Goal: Task Accomplishment & Management: Complete application form

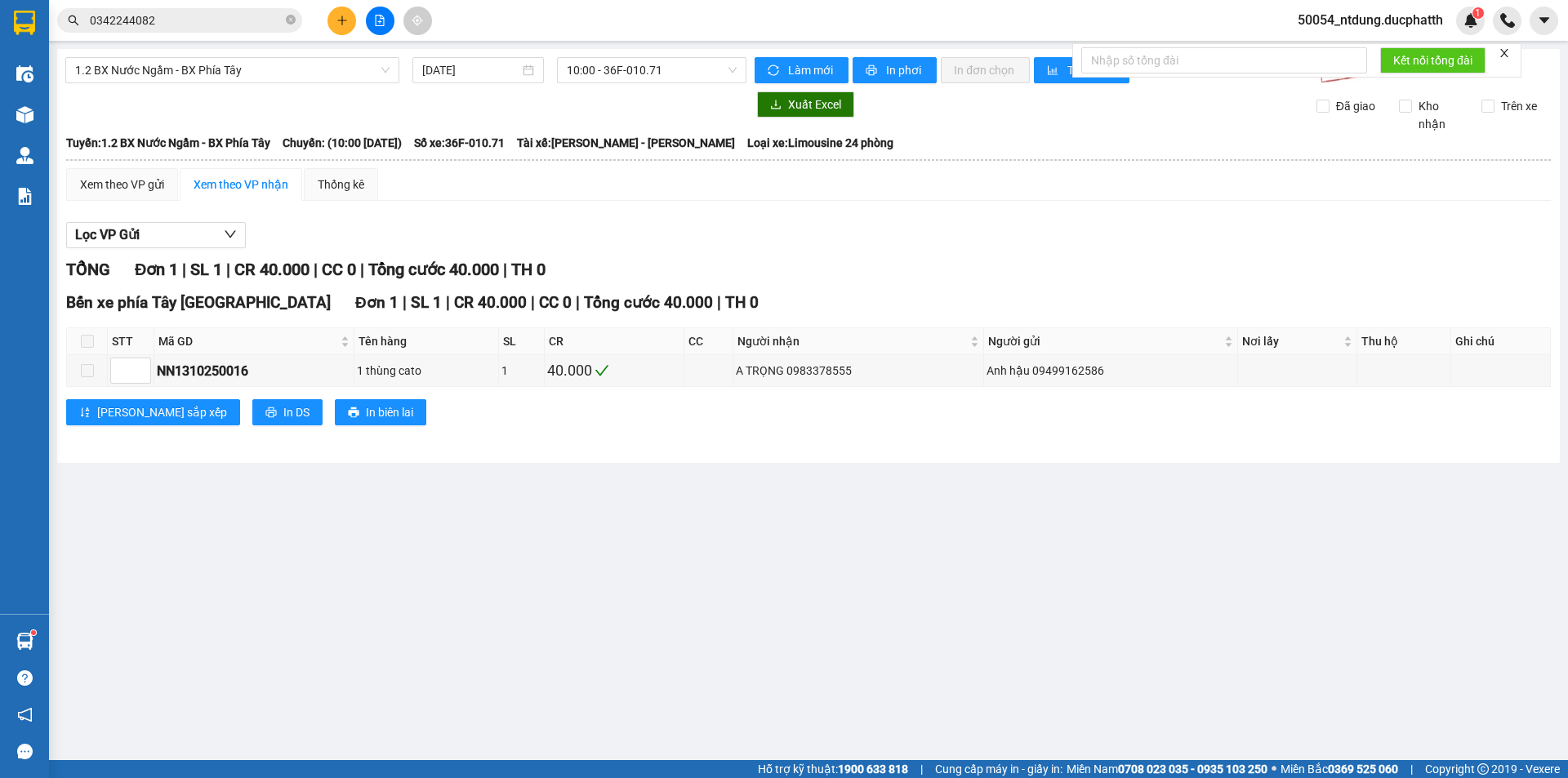
click at [246, 28] on input "0342244082" at bounding box center [186, 20] width 192 height 18
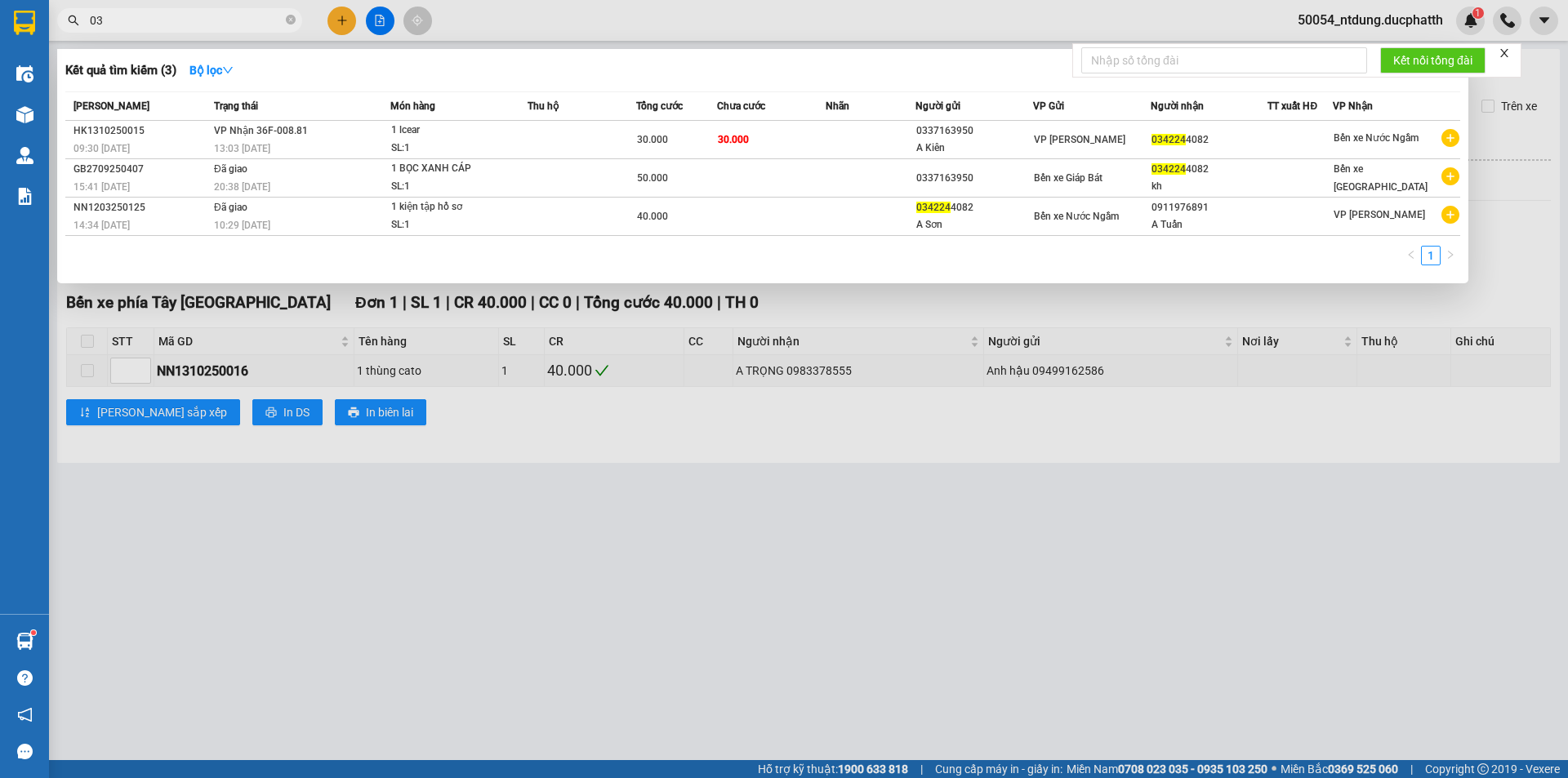
type input "0"
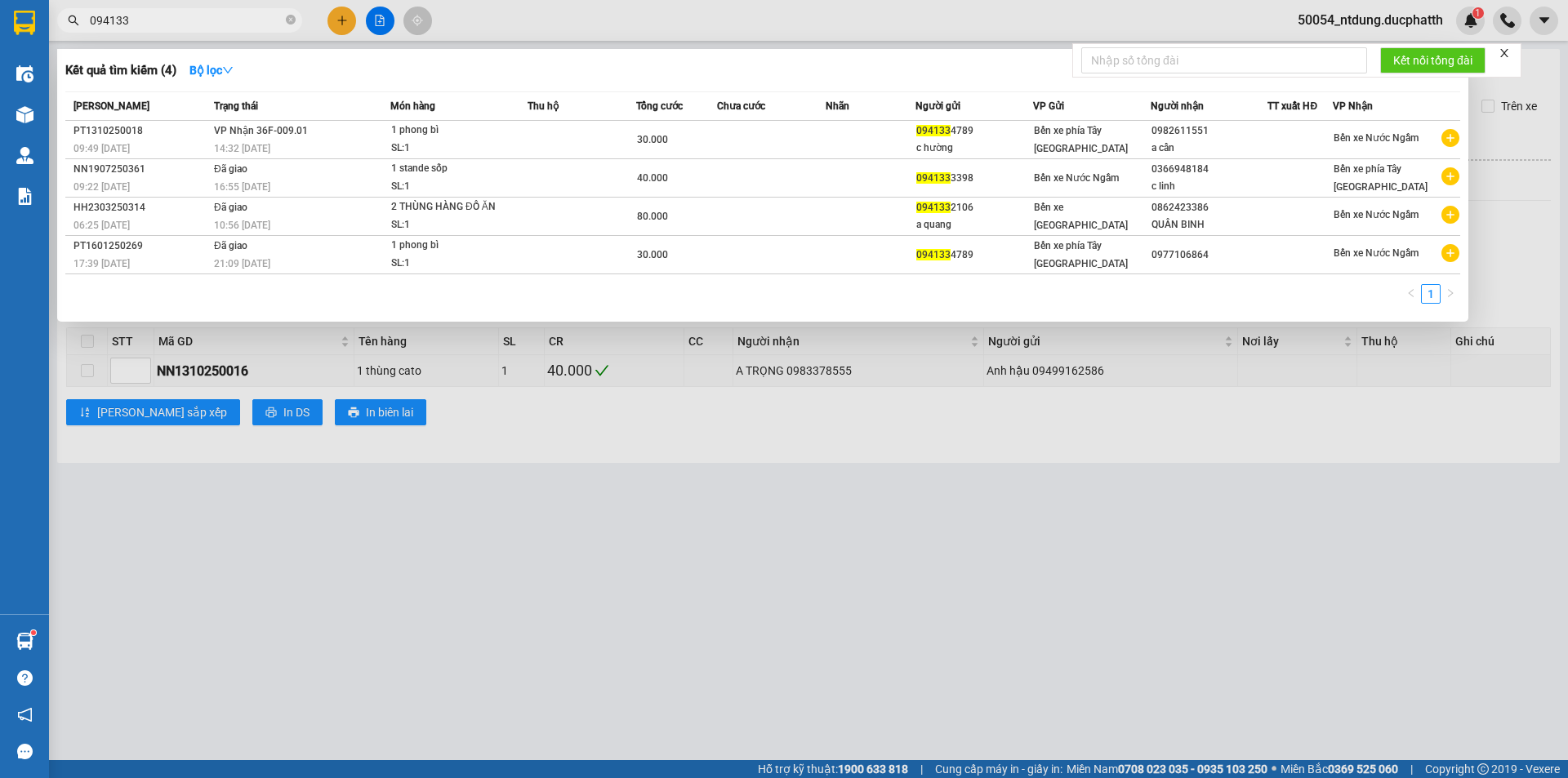
type input "094133"
click at [572, 113] on div "Thu hộ" at bounding box center [581, 106] width 108 height 18
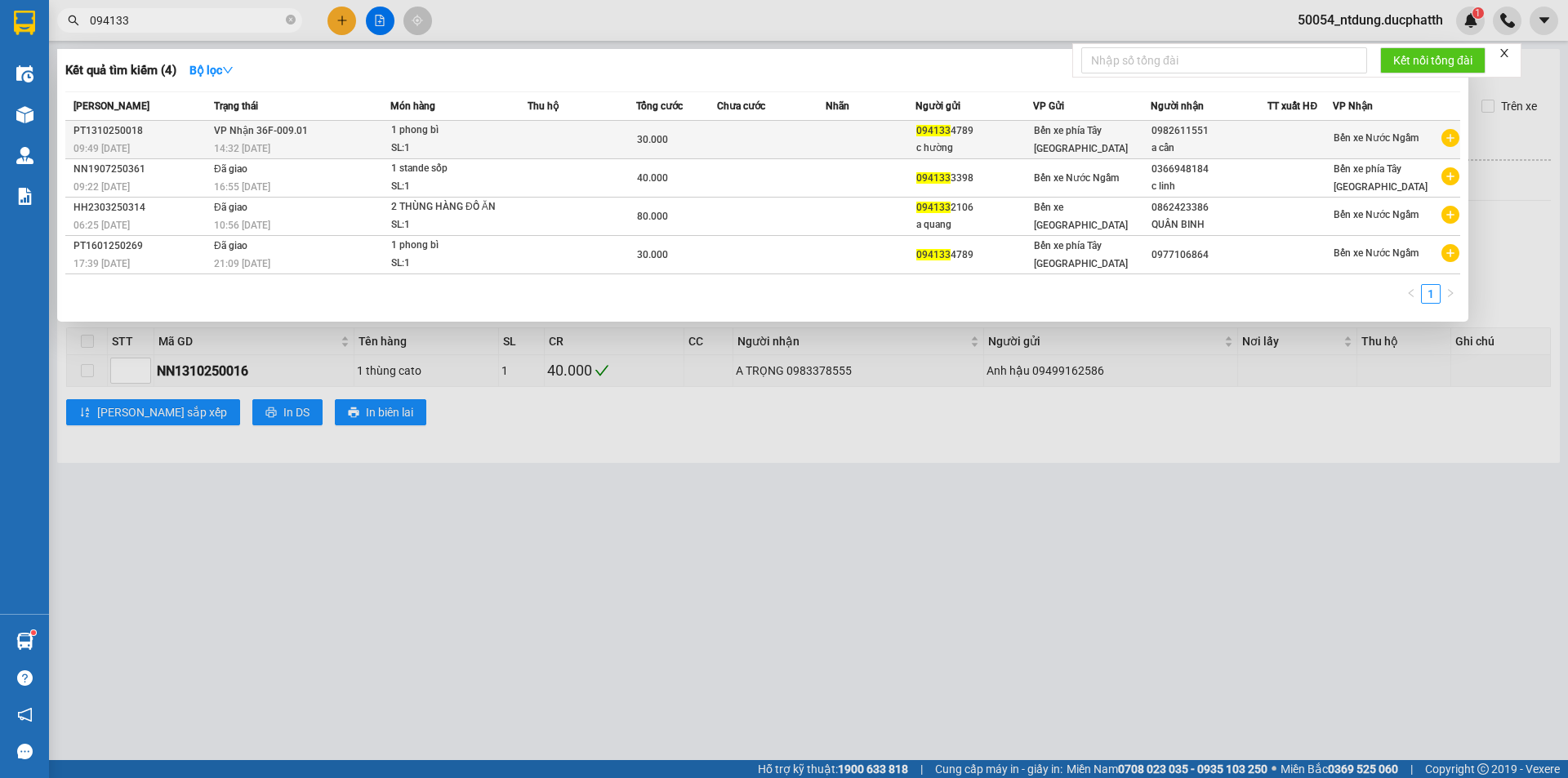
click at [579, 137] on td at bounding box center [582, 140] width 108 height 38
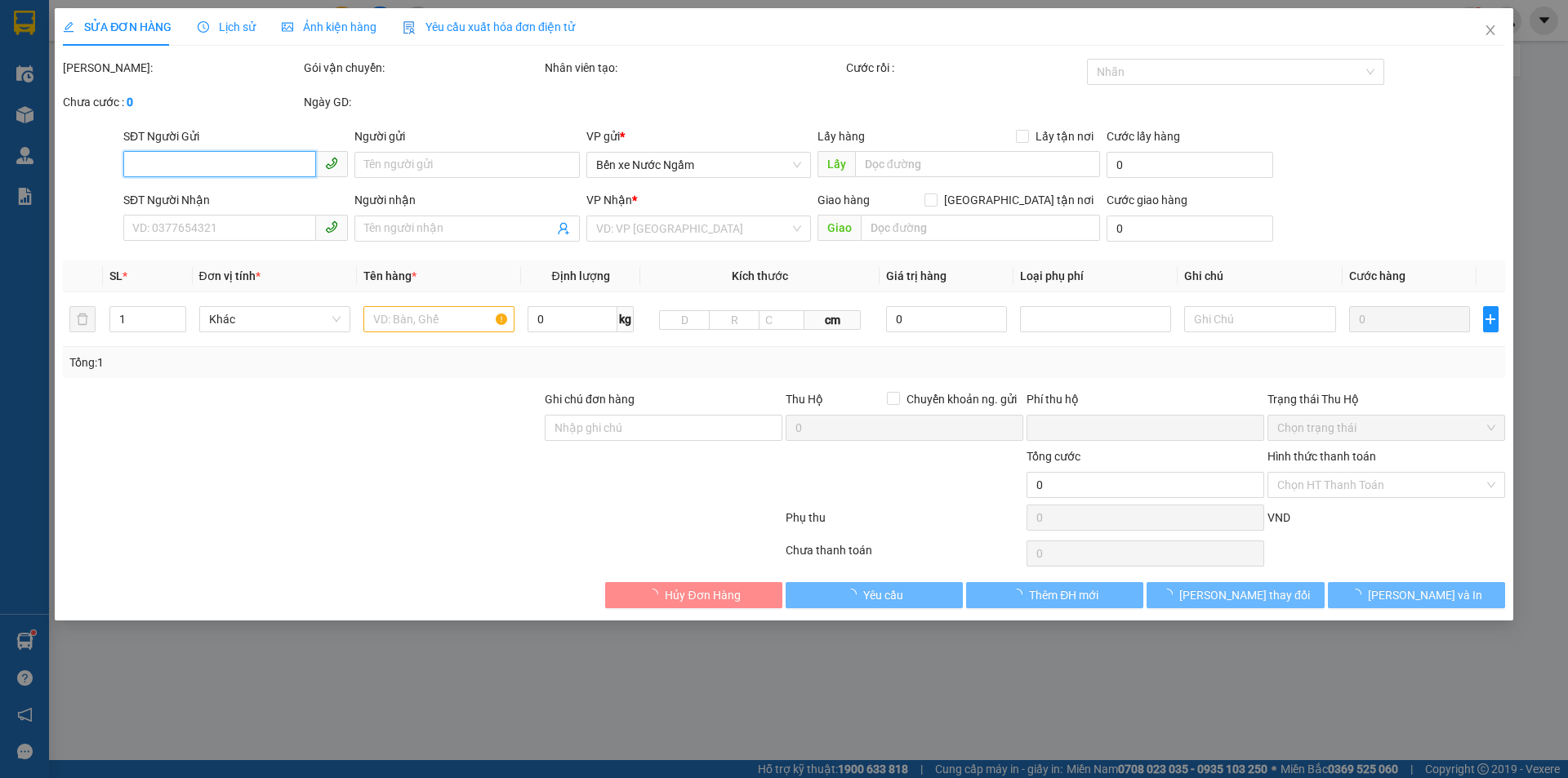
type input "0941334789"
type input "c hường"
type input "0982611551"
type input "a cẩn"
type input "[DATE] 9h48 [PERSON_NAME]"
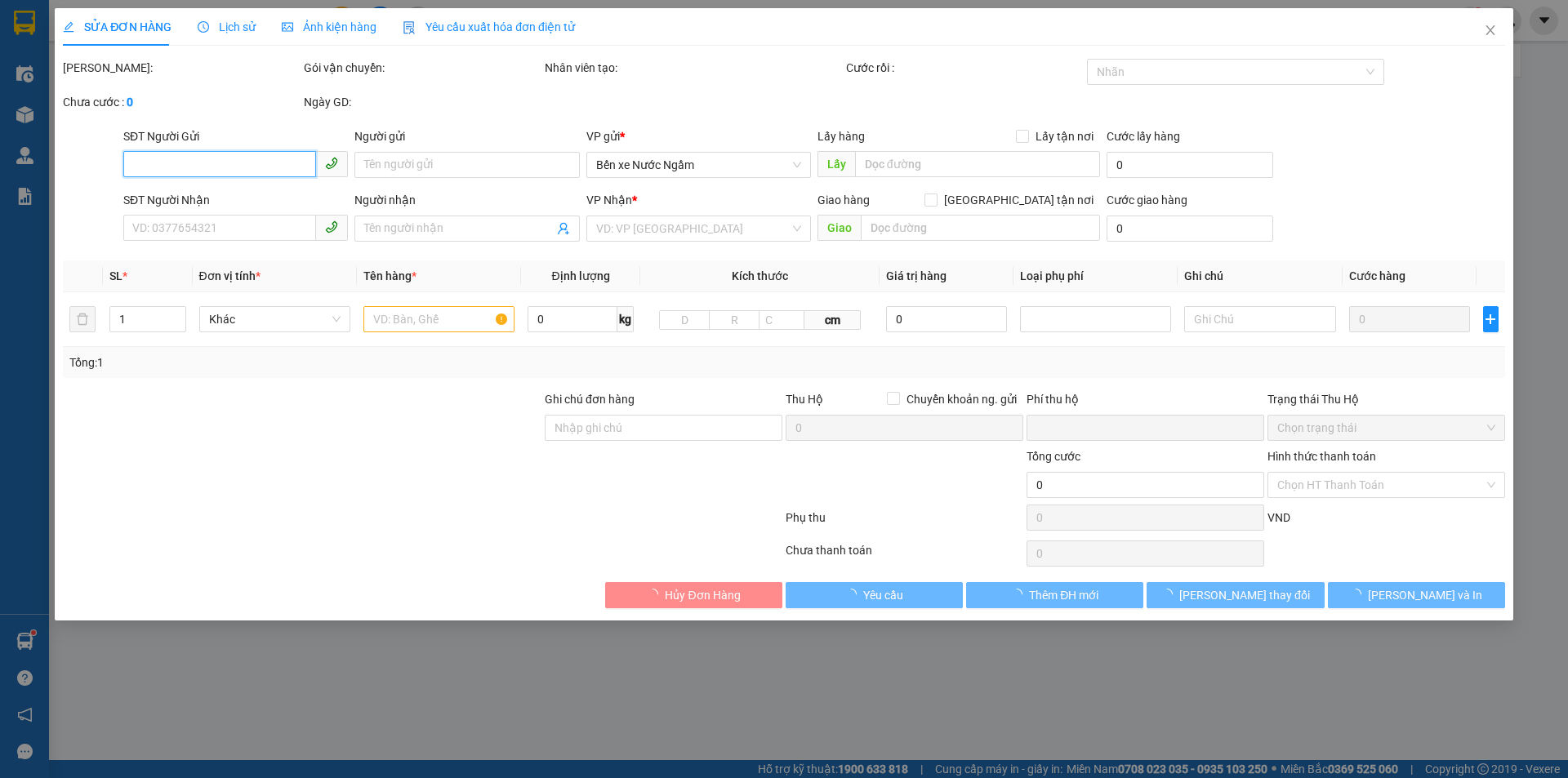
type input "0"
type input "30.000"
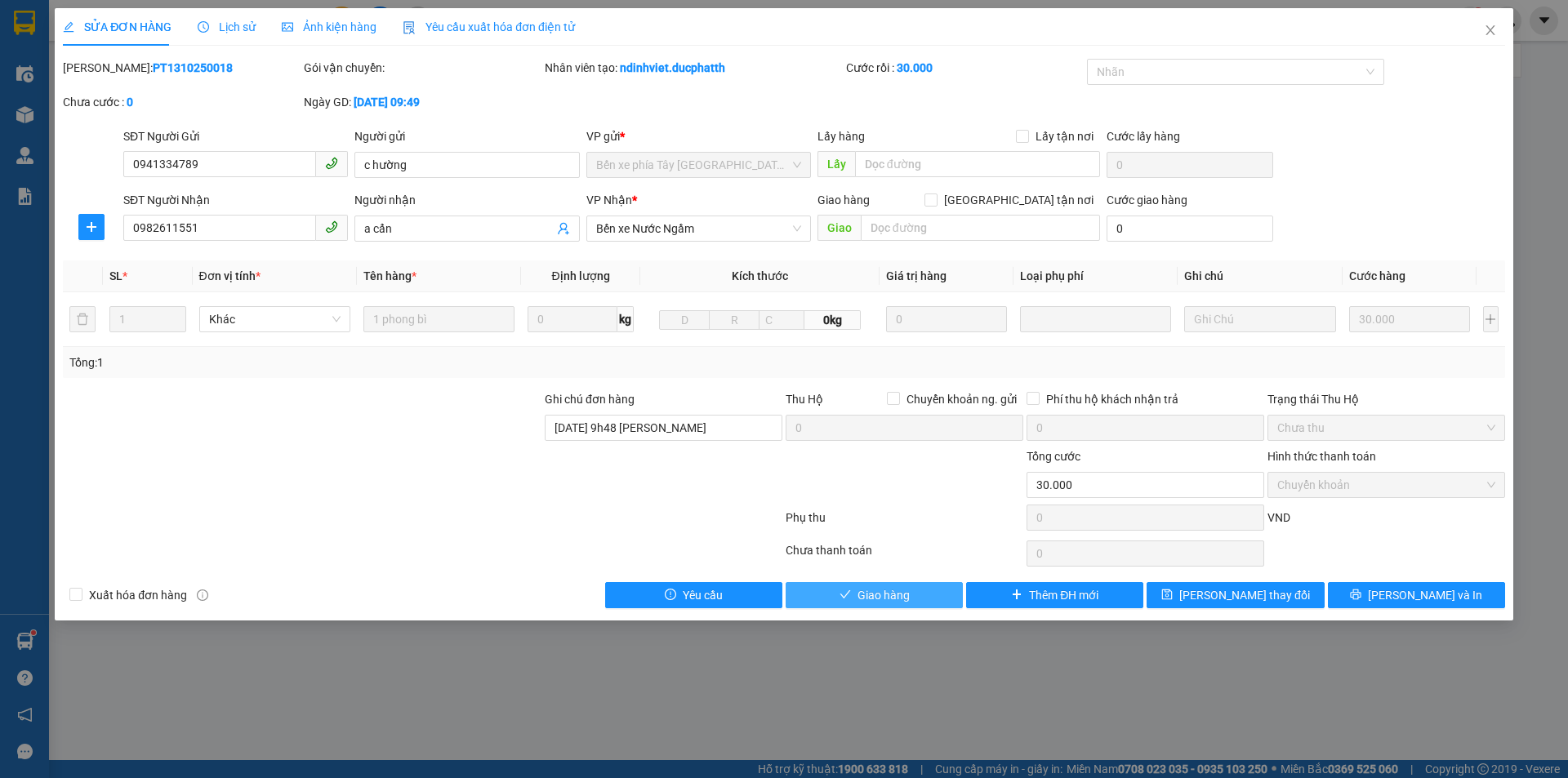
click at [874, 587] on span "Giao hàng" at bounding box center [884, 595] width 52 height 18
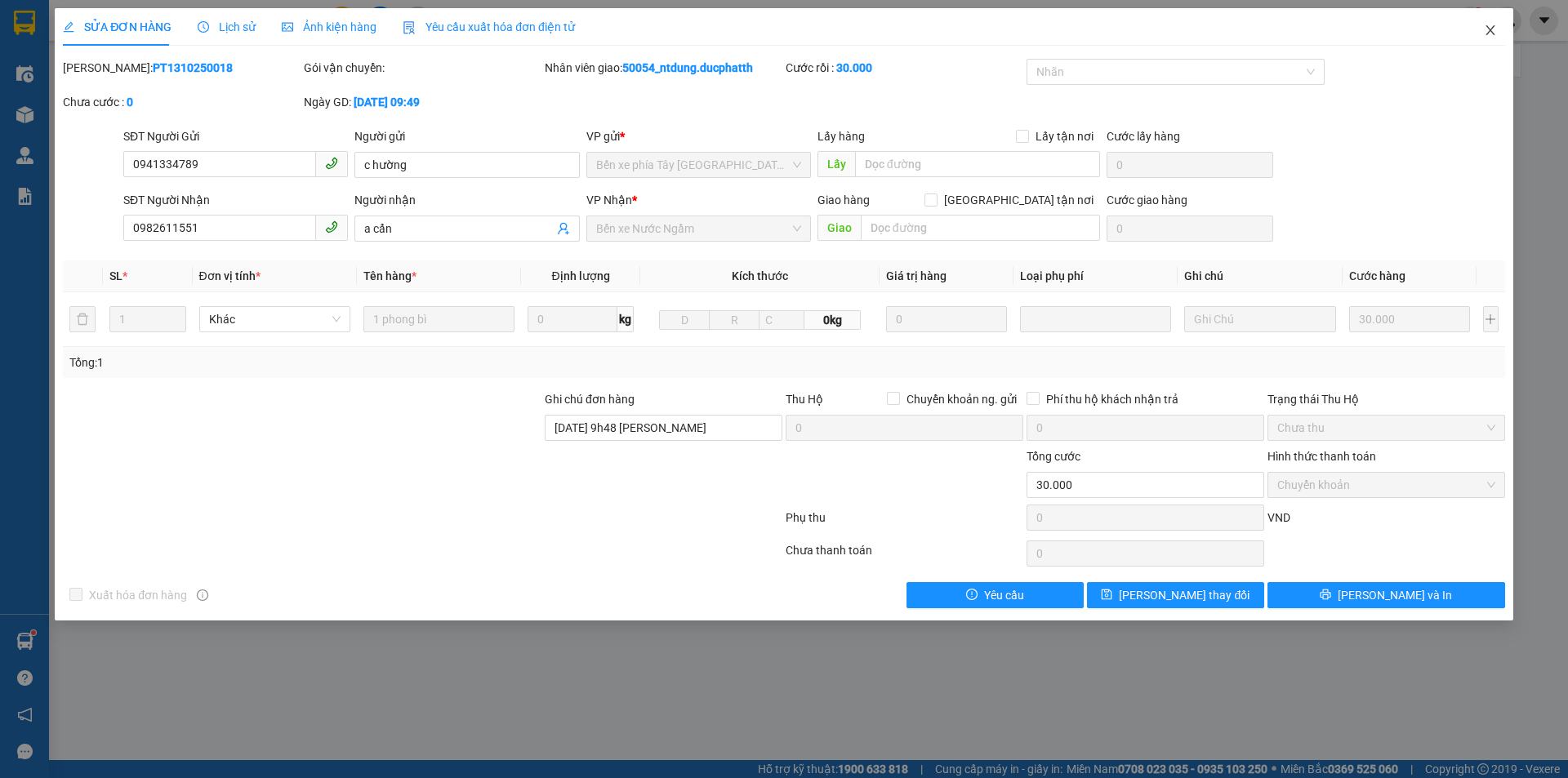
click at [1493, 35] on icon "close" at bounding box center [1490, 30] width 13 height 13
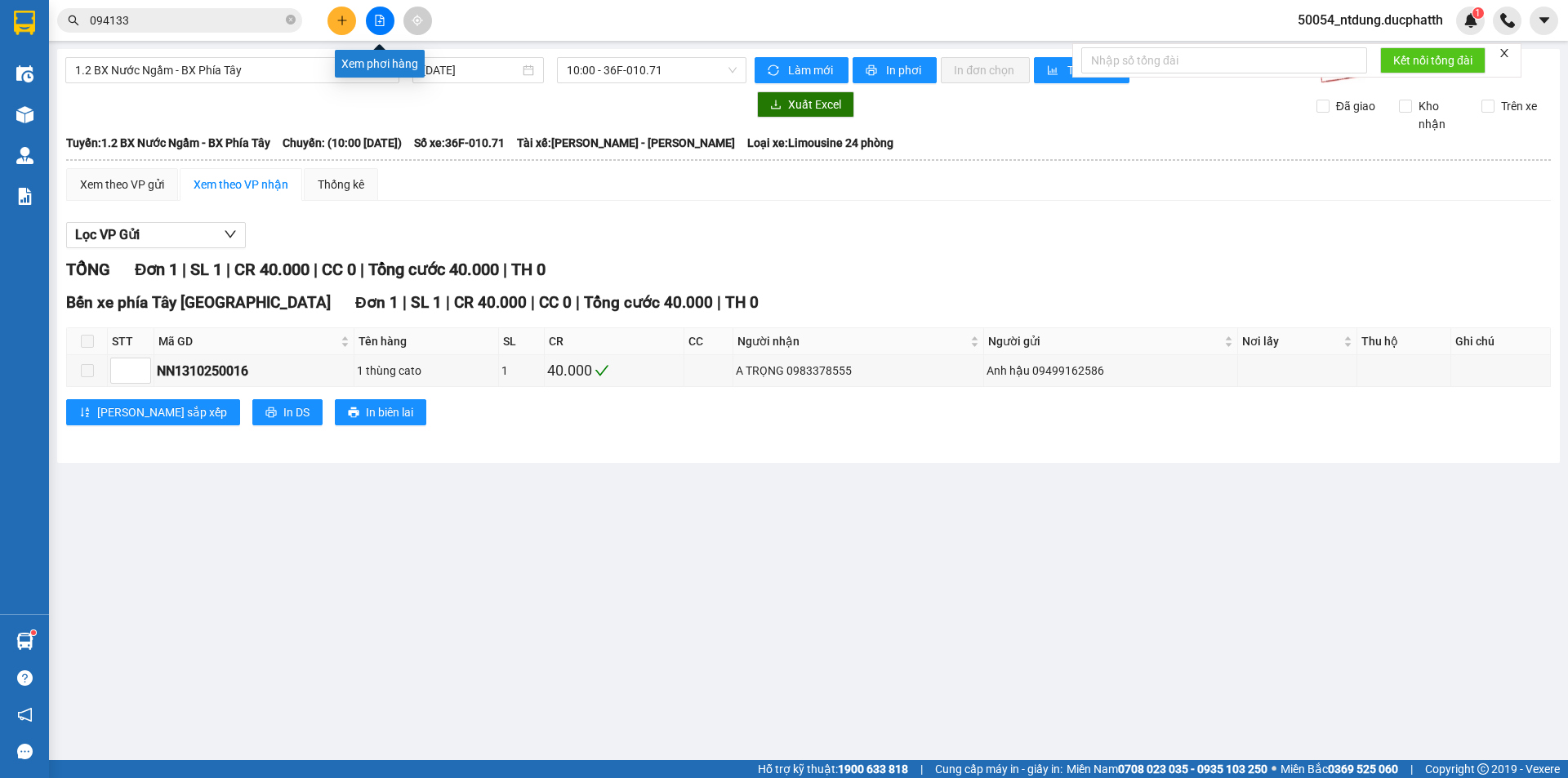
drag, startPoint x: 374, startPoint y: 18, endPoint x: 370, endPoint y: 38, distance: 20.4
click at [374, 19] on icon "file-add" at bounding box center [380, 20] width 11 height 11
click at [379, 24] on icon "file-add" at bounding box center [380, 20] width 11 height 11
click at [374, 19] on icon "file-add" at bounding box center [380, 20] width 11 height 11
click at [374, 20] on icon "file-add" at bounding box center [380, 20] width 11 height 11
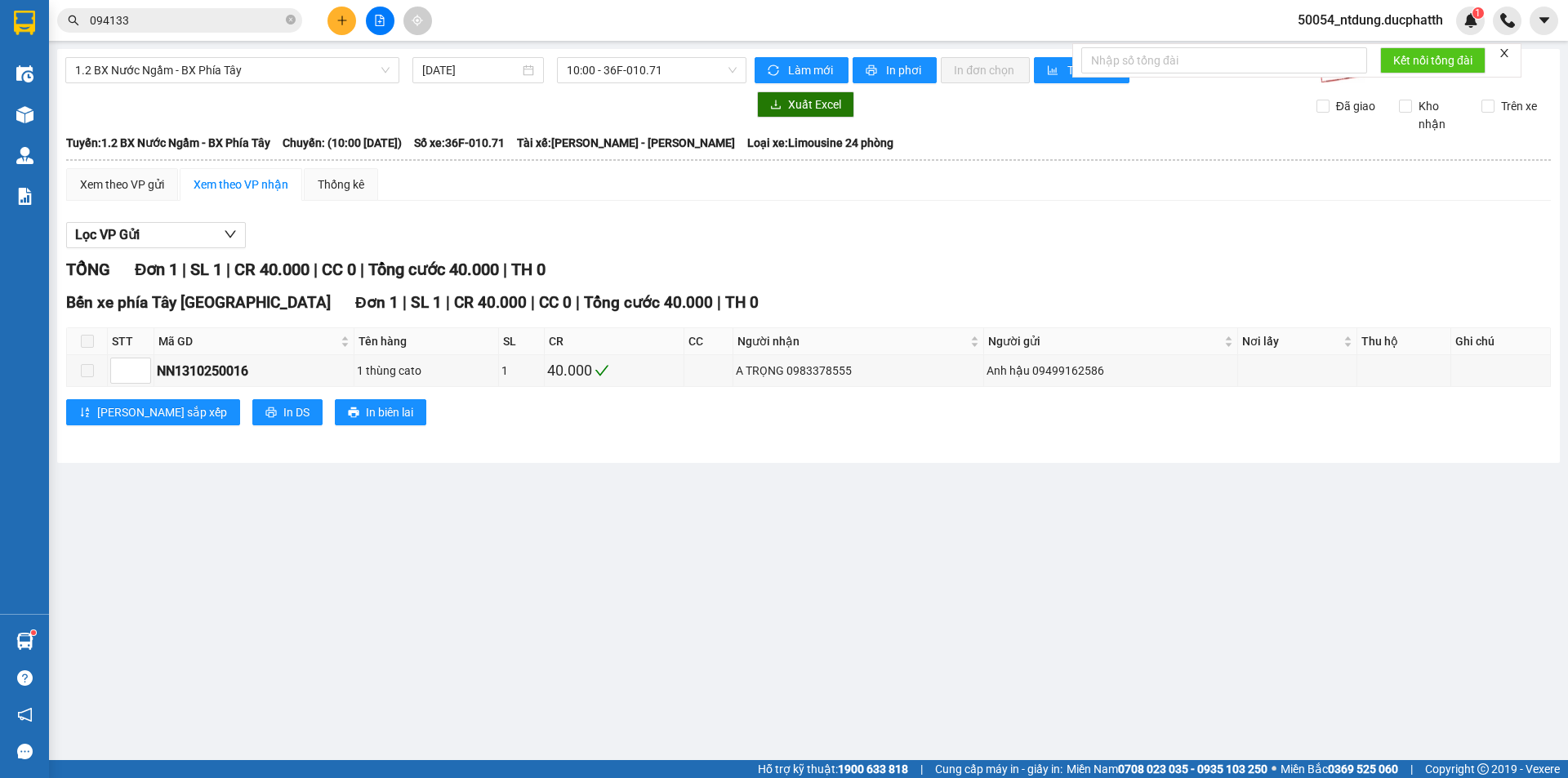
click at [374, 20] on icon "file-add" at bounding box center [380, 20] width 11 height 11
click at [358, 79] on span "1.2 BX Nước Ngầm - BX Phía Tây" at bounding box center [233, 70] width 315 height 24
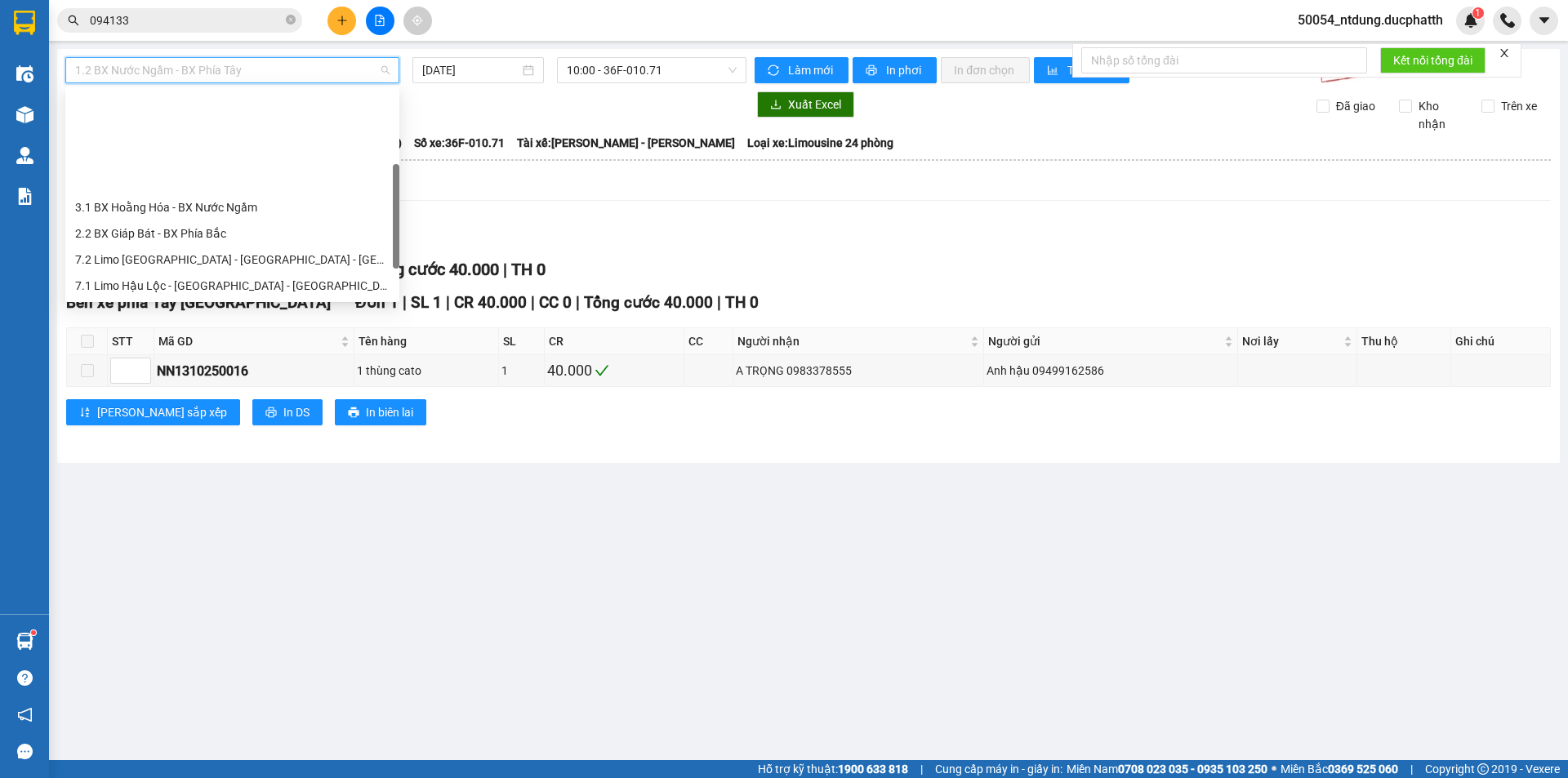
scroll to position [130, 0]
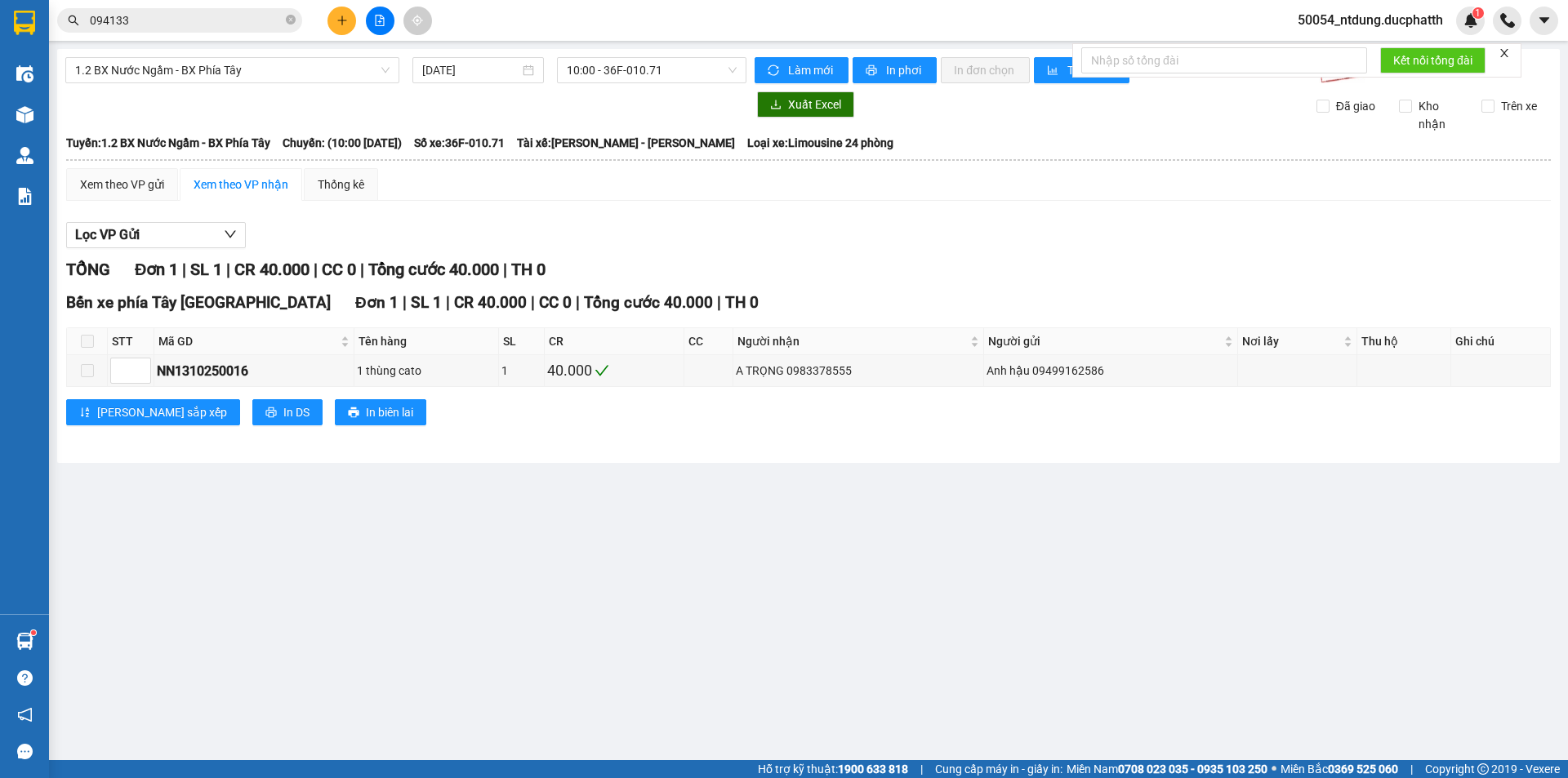
click at [689, 122] on div "Xuất Excel Đã giao Kho nhận Trên xe" at bounding box center [809, 113] width 1487 height 42
click at [713, 80] on span "10:00 - 36F-010.71" at bounding box center [652, 70] width 170 height 24
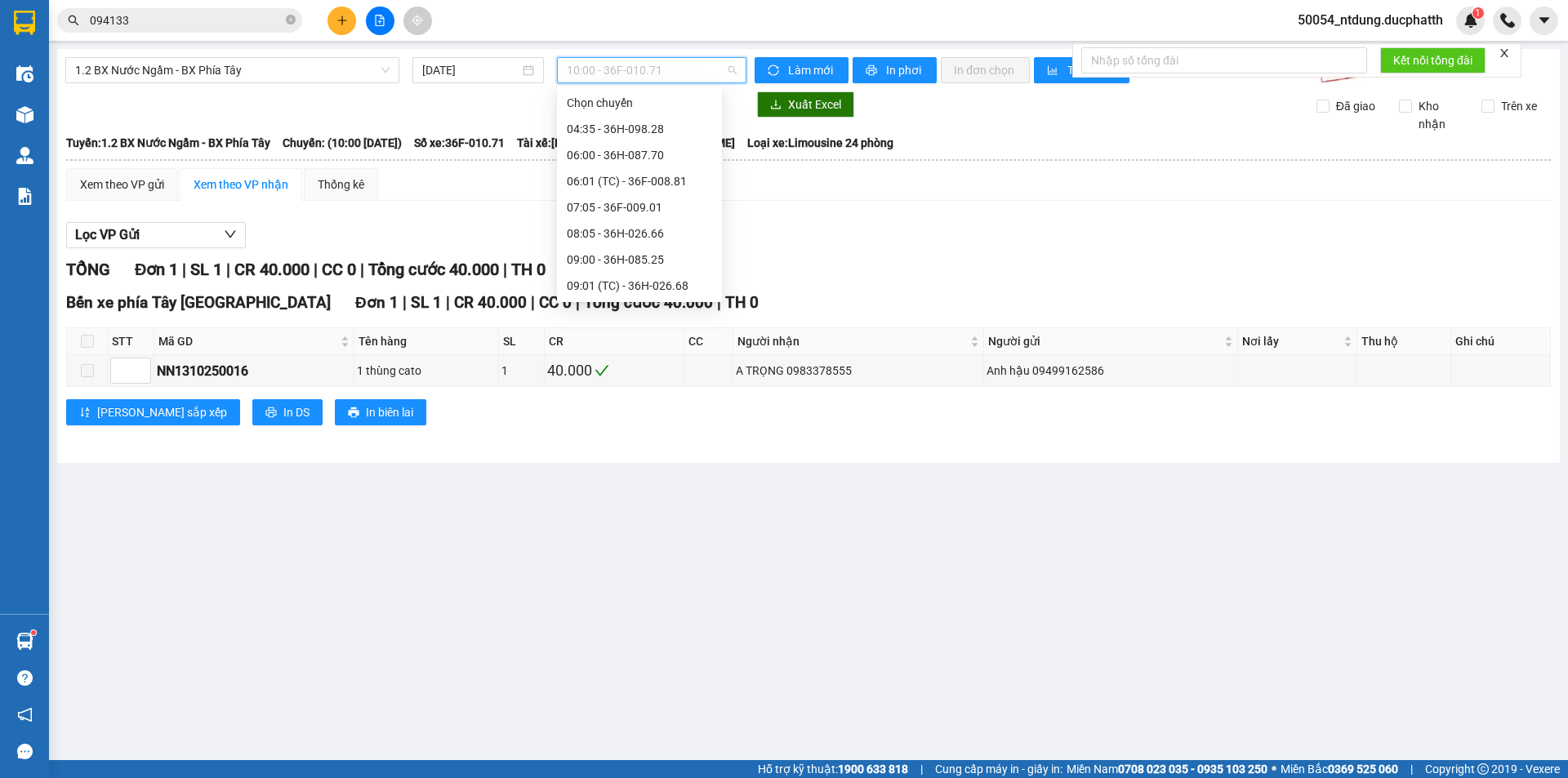
click at [713, 73] on span "10:00 - 36F-010.71" at bounding box center [652, 70] width 170 height 24
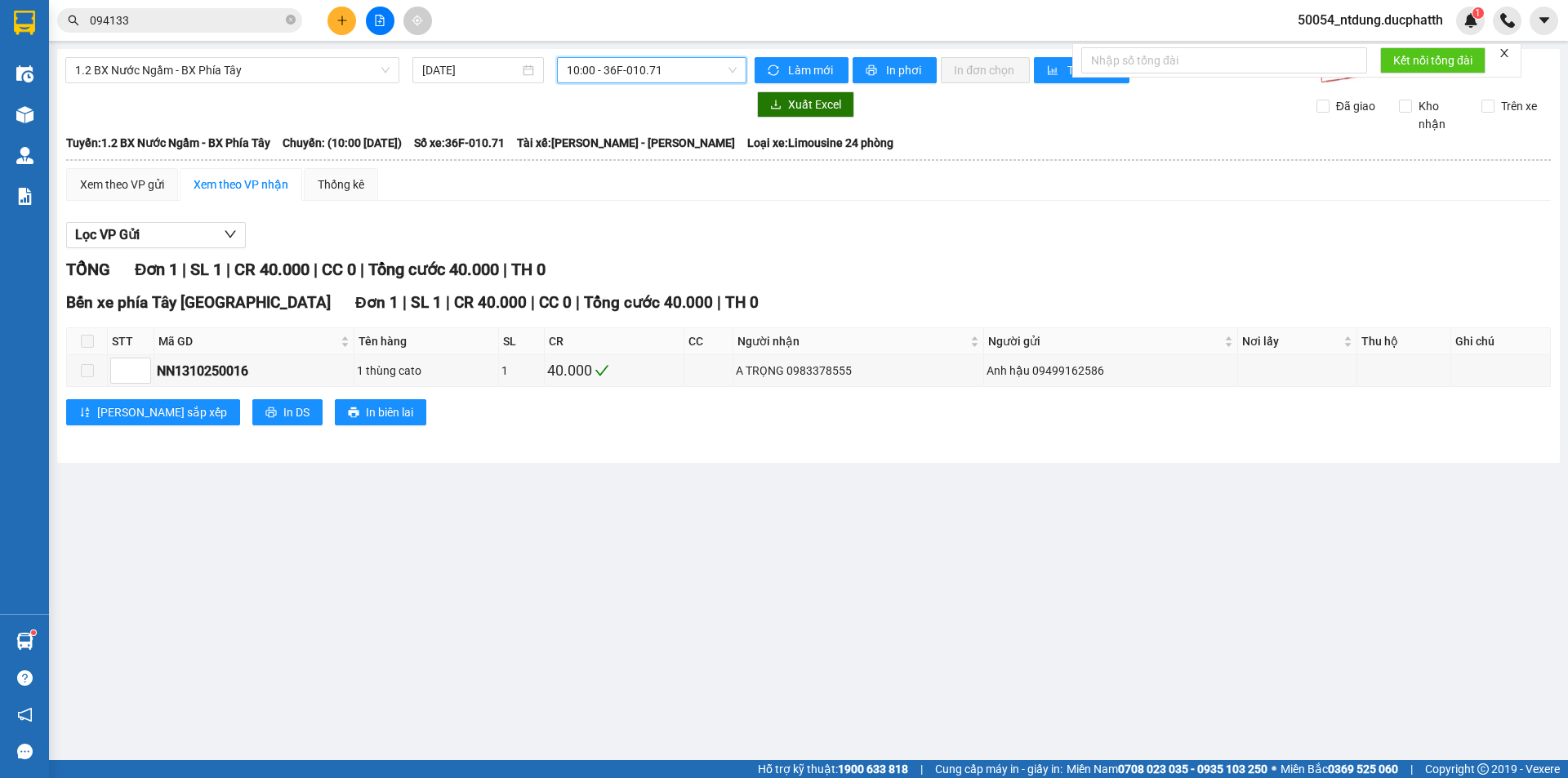
click at [674, 66] on span "10:00 - 36F-010.71" at bounding box center [652, 70] width 170 height 24
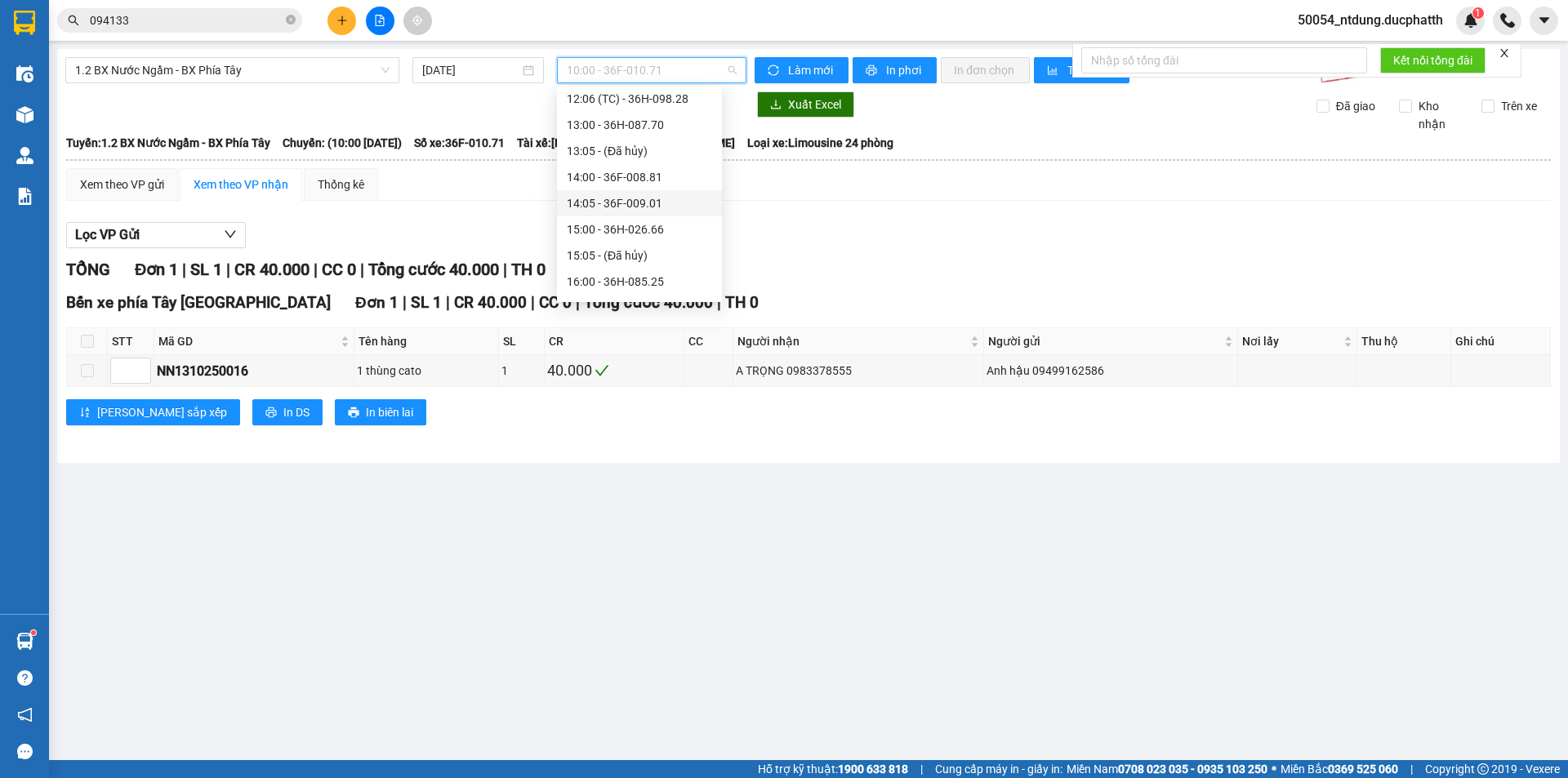
scroll to position [382, 0]
click at [364, 71] on span "1.2 BX Nước Ngầm - BX Phía Tây" at bounding box center [233, 70] width 315 height 24
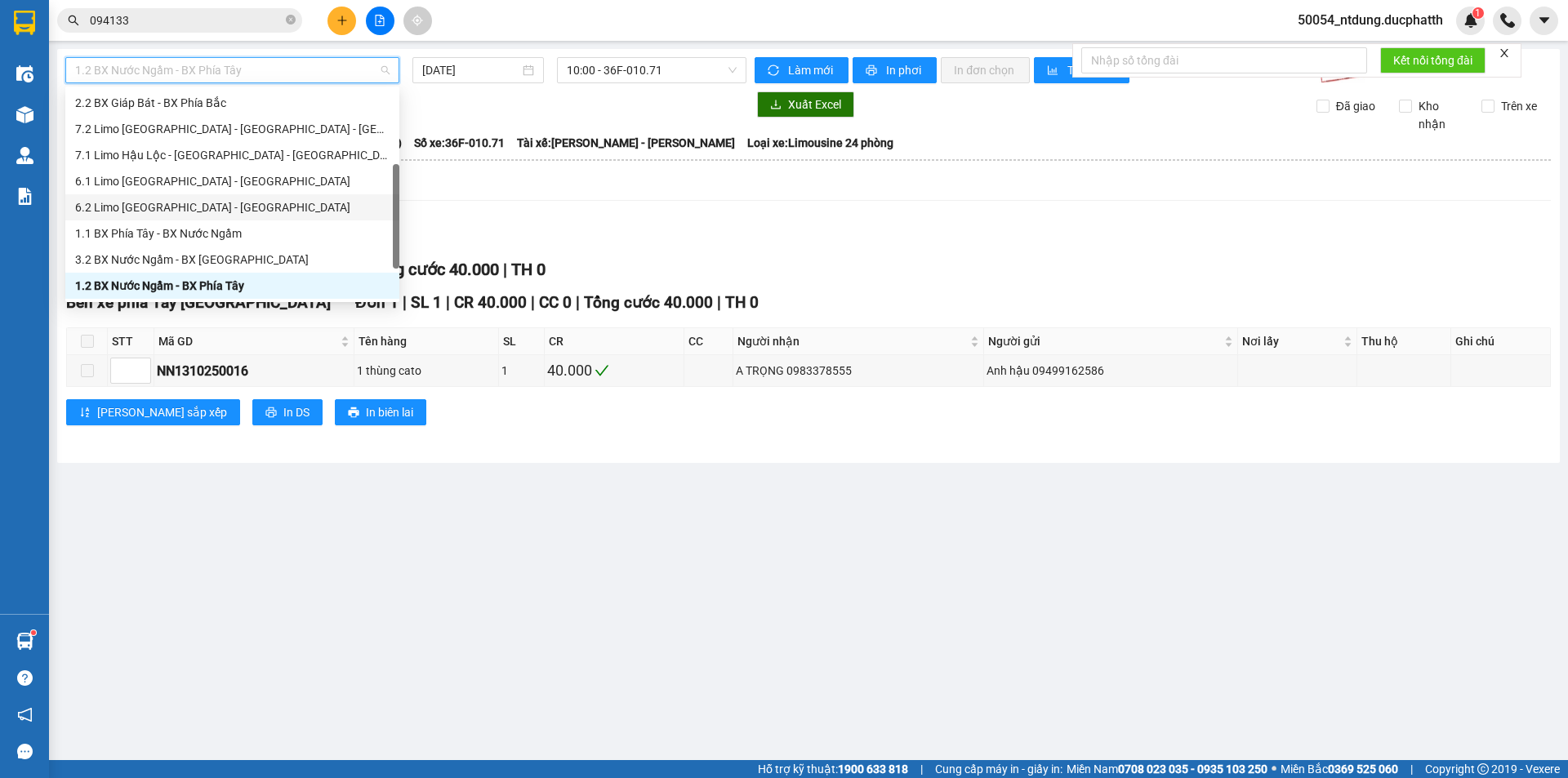
scroll to position [183, 0]
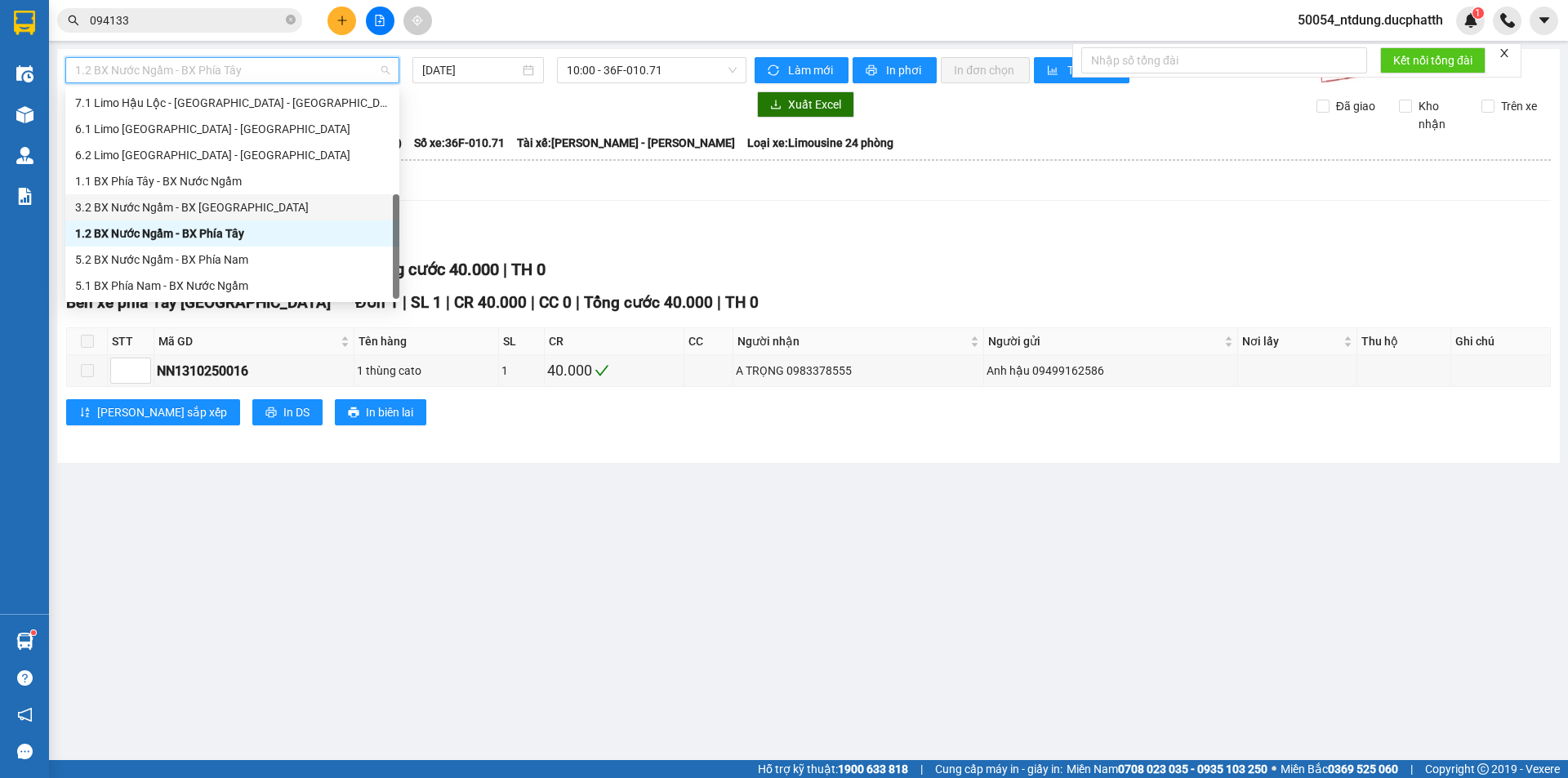
click at [262, 203] on div "3.2 BX Nước Ngầm - BX [GEOGRAPHIC_DATA]" at bounding box center [233, 207] width 315 height 18
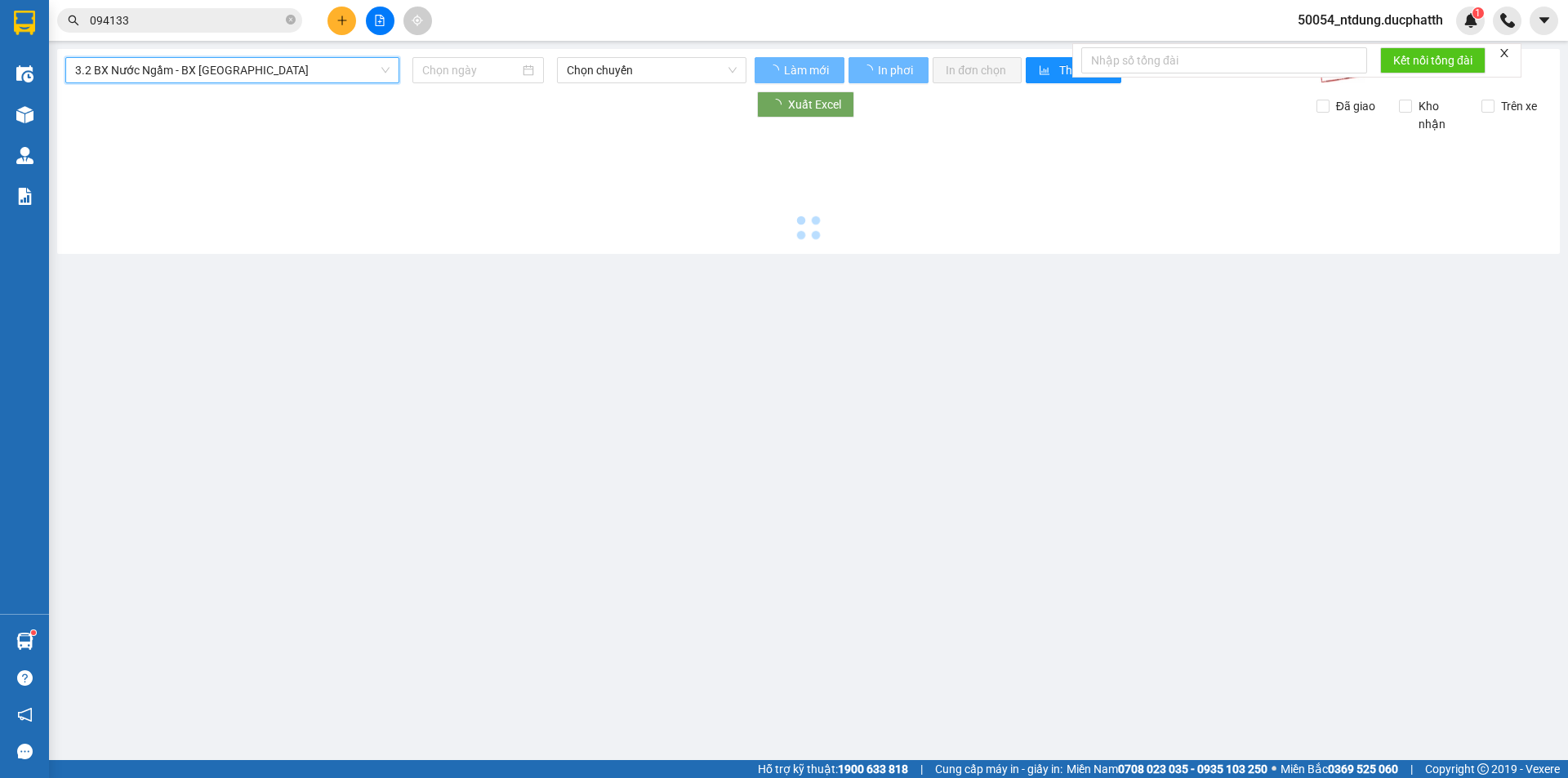
type input "[DATE]"
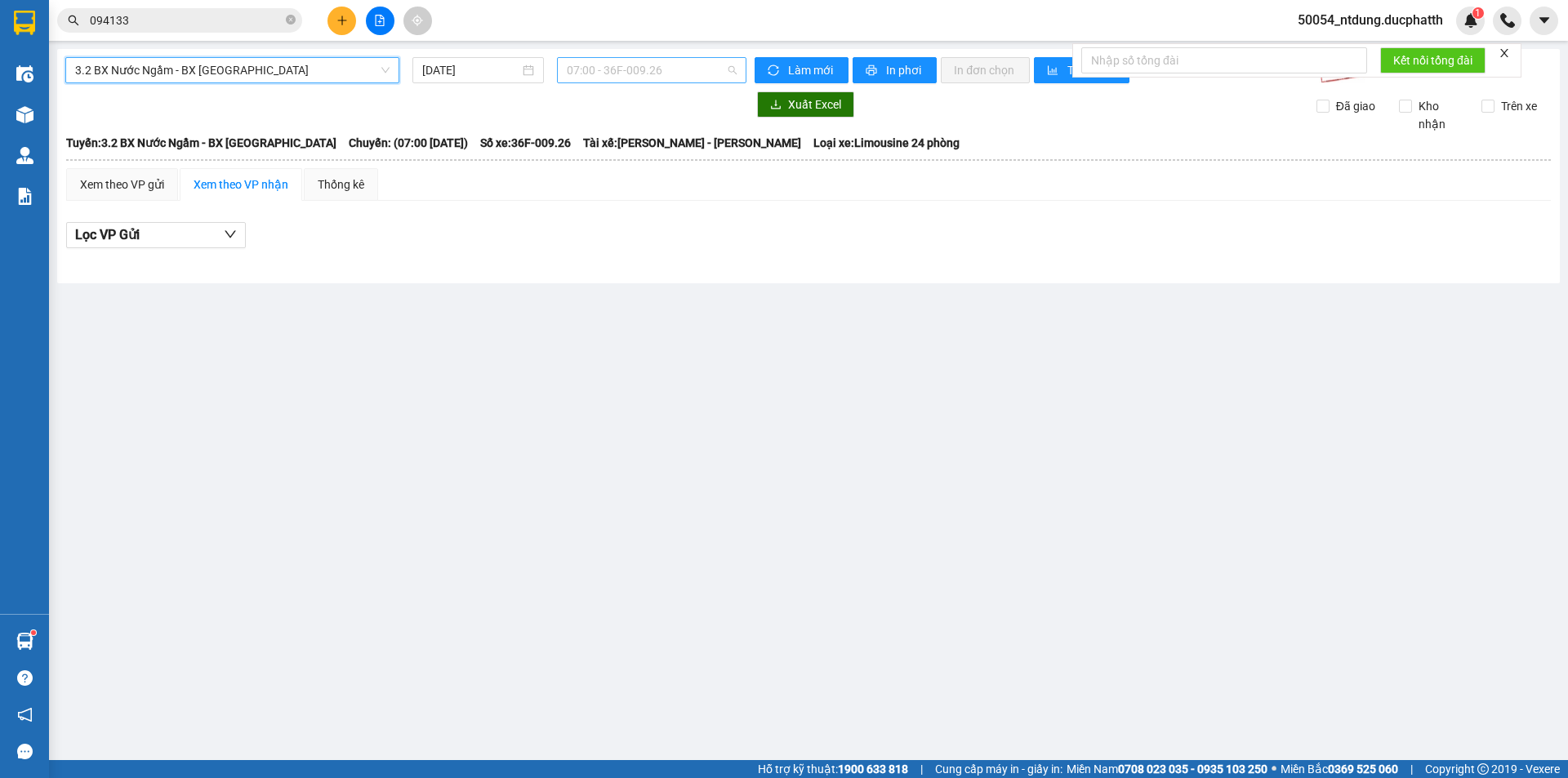
click at [696, 66] on span "07:00 - 36F-009.26" at bounding box center [652, 70] width 170 height 24
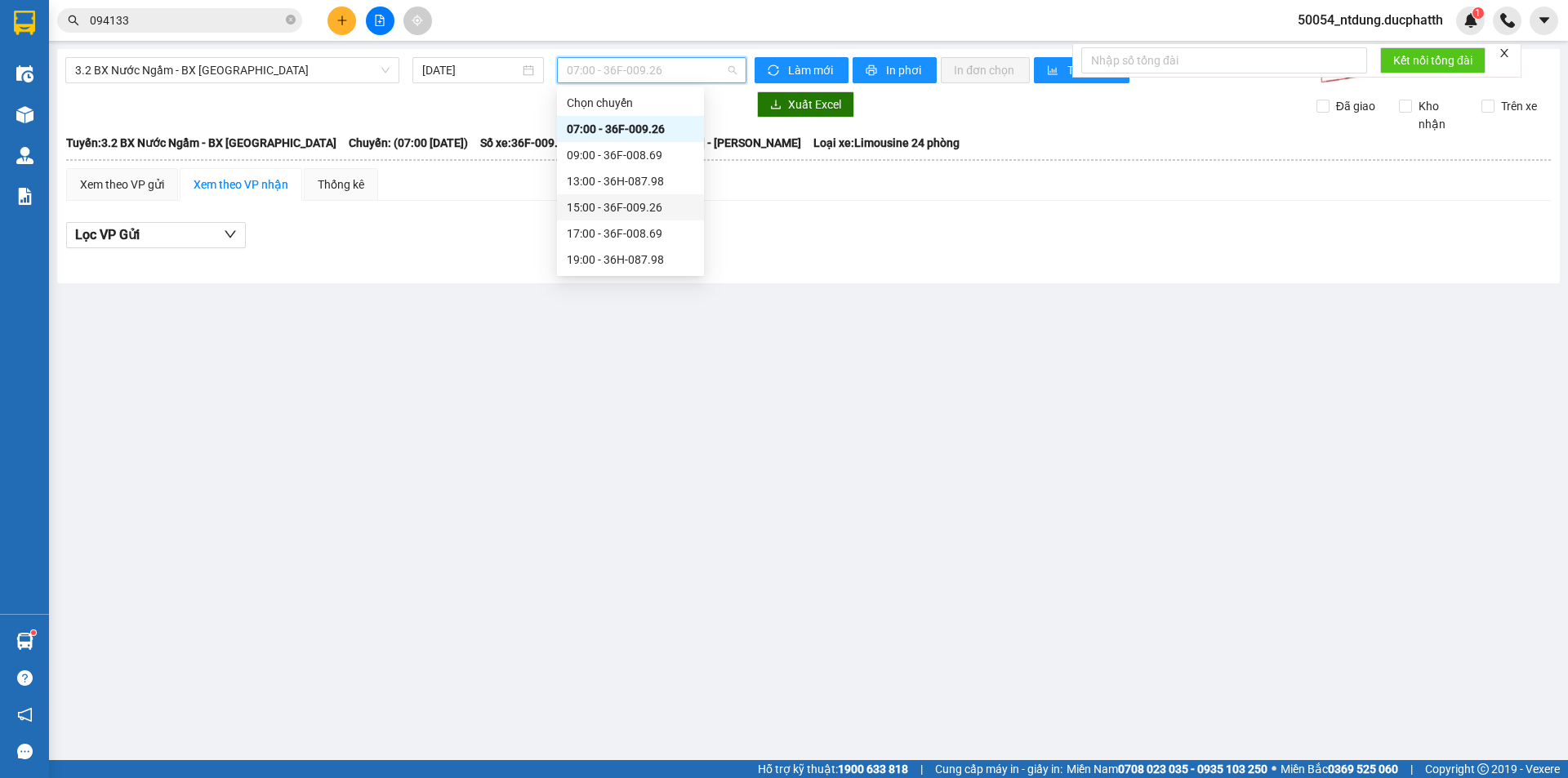
click at [626, 216] on div "15:00 - 36F-009.26" at bounding box center [631, 207] width 128 height 18
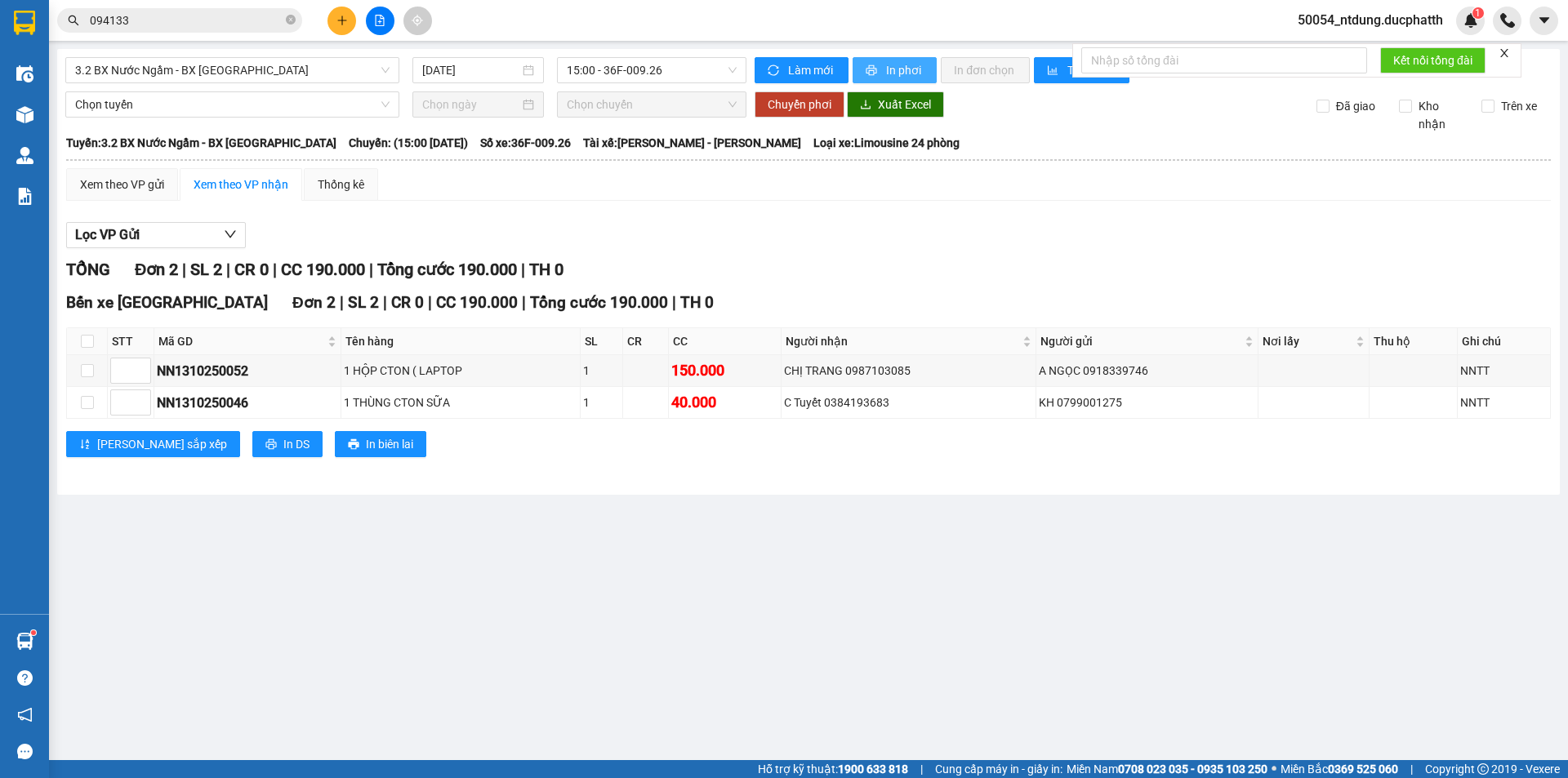
click at [886, 61] on span "In phơi" at bounding box center [904, 70] width 38 height 18
